Goal: Information Seeking & Learning: Learn about a topic

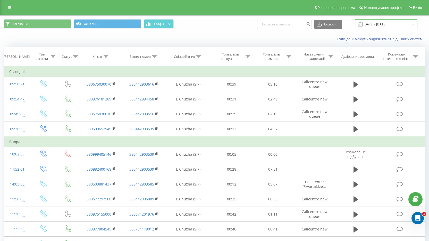
click at [388, 26] on input "[DATE] - [DATE]" at bounding box center [386, 24] width 62 height 10
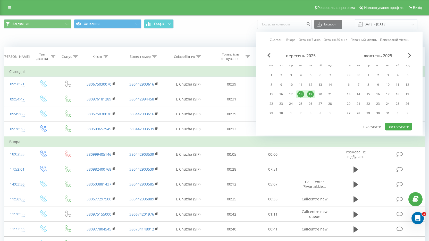
click at [308, 93] on div "19" at bounding box center [310, 94] width 7 height 7
click at [400, 126] on button "Застосувати" at bounding box center [398, 126] width 27 height 7
type input "[DATE] - [DATE]"
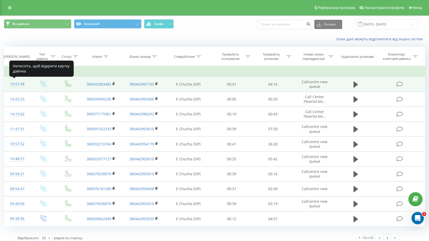
click at [19, 84] on div "15:01:48" at bounding box center [17, 84] width 16 height 10
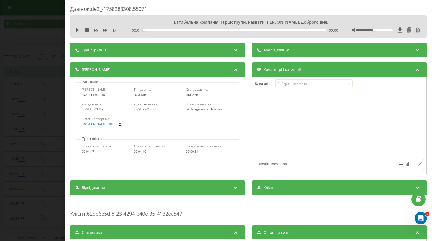
click at [358, 51] on div "Аналіз дзвінка" at bounding box center [339, 50] width 175 height 14
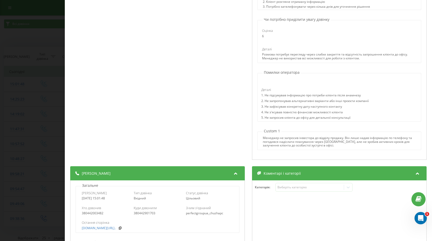
scroll to position [88, 0]
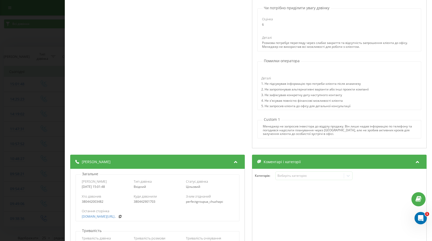
click at [18, 49] on div "Дзвінок : de2_-1758283308.55071 1 x - 04:17 00:00 00:00 Транскрипція 00:00 Баги…" at bounding box center [216, 120] width 432 height 241
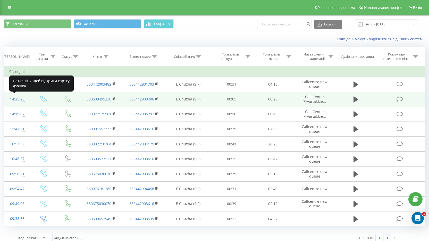
click at [16, 99] on div "14:25:23" at bounding box center [17, 99] width 16 height 10
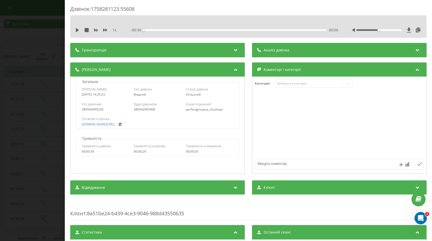
click at [348, 52] on div "Аналіз дзвінка" at bounding box center [339, 50] width 175 height 14
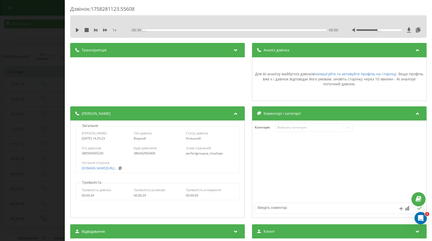
click at [8, 36] on div "Дзвінок : 1758281123.55608 1 x - 00:30 00:00 00:00 Транскрипція Для AI-аналізу …" at bounding box center [216, 120] width 432 height 241
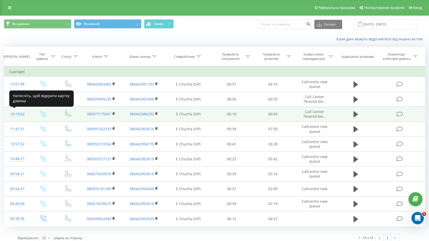
click at [14, 112] on div "14:19:02" at bounding box center [17, 114] width 16 height 10
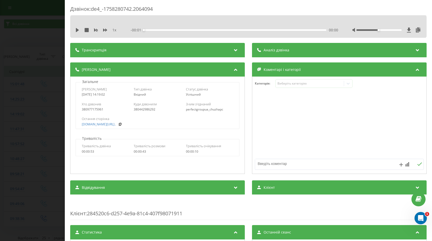
click at [344, 53] on div "Аналіз дзвінка" at bounding box center [339, 50] width 175 height 14
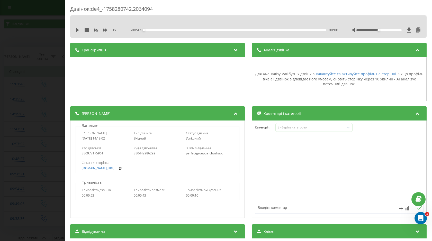
click at [1, 130] on div "Дзвінок : de4_-1758280742.2064094 1 x - 00:43 00:00 00:00 Транскрипція Для AI-а…" at bounding box center [216, 120] width 432 height 241
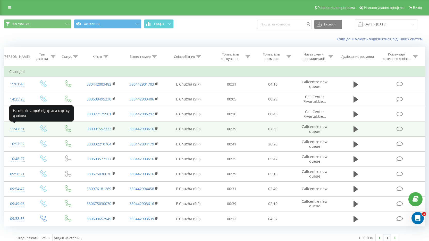
click at [16, 128] on div "11:47:31" at bounding box center [17, 129] width 16 height 10
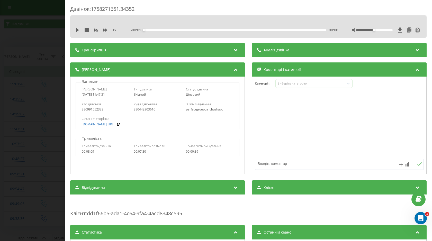
click at [331, 47] on div "Аналіз дзвінка" at bounding box center [339, 50] width 175 height 14
